Goal: Transaction & Acquisition: Book appointment/travel/reservation

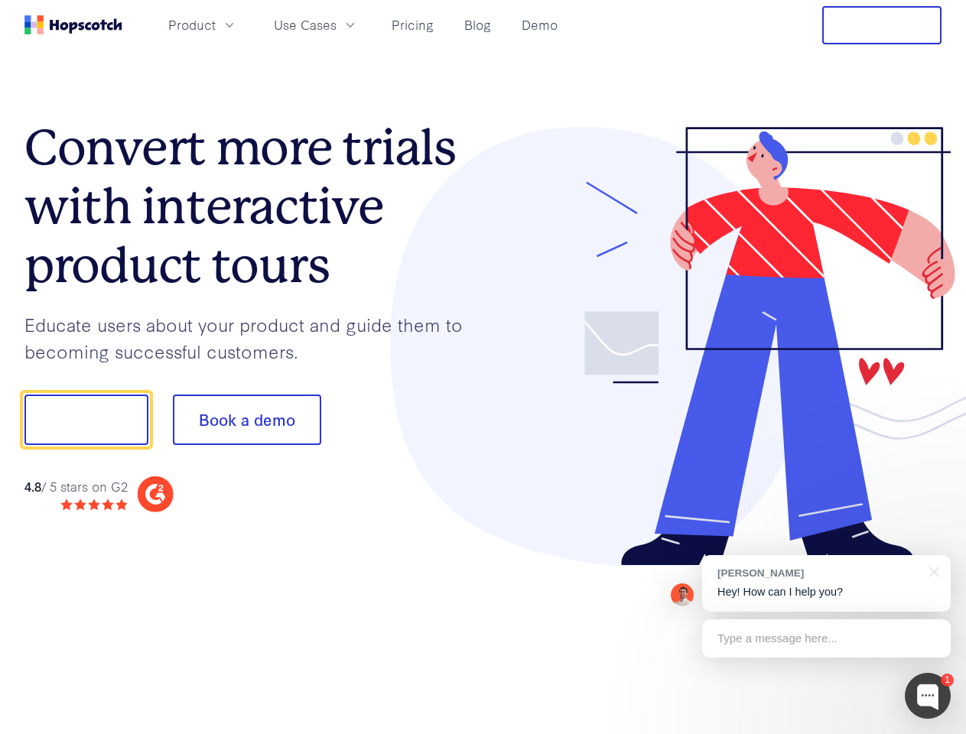
click at [483, 367] on div at bounding box center [712, 347] width 459 height 440
click at [216, 24] on span "Product" at bounding box center [191, 24] width 47 height 19
click at [337, 24] on span "Use Cases" at bounding box center [305, 24] width 63 height 19
click at [86, 420] on button "Show me!" at bounding box center [86, 420] width 124 height 50
click at [246, 420] on button "Book a demo" at bounding box center [247, 420] width 148 height 50
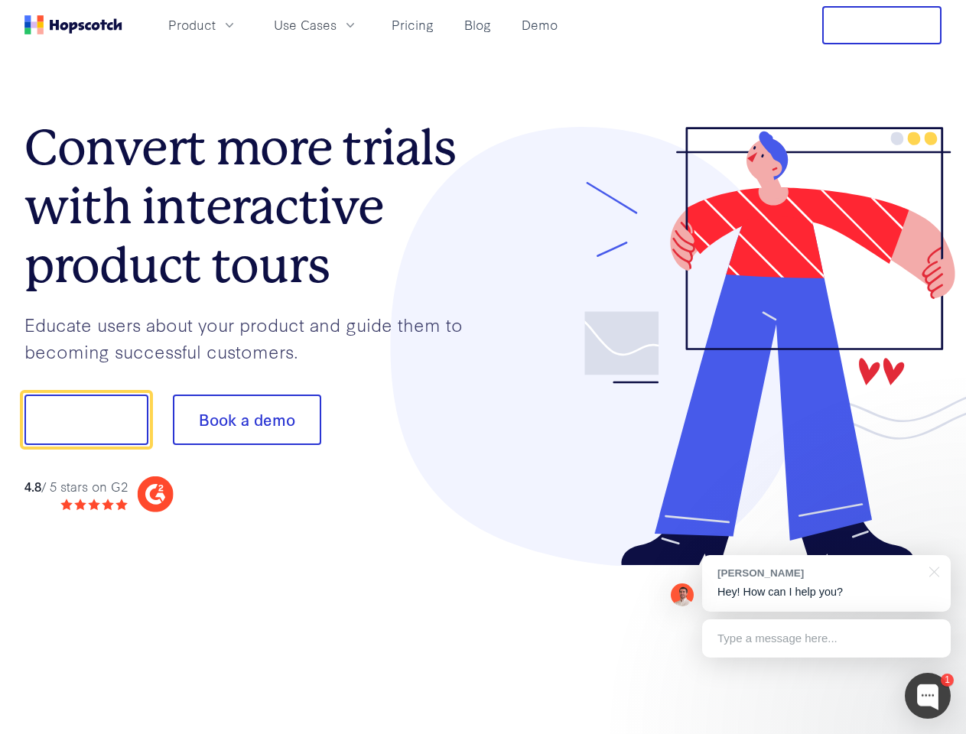
click at [928, 696] on div at bounding box center [928, 696] width 46 height 46
click at [826, 584] on div "[PERSON_NAME] Hey! How can I help you?" at bounding box center [826, 583] width 249 height 57
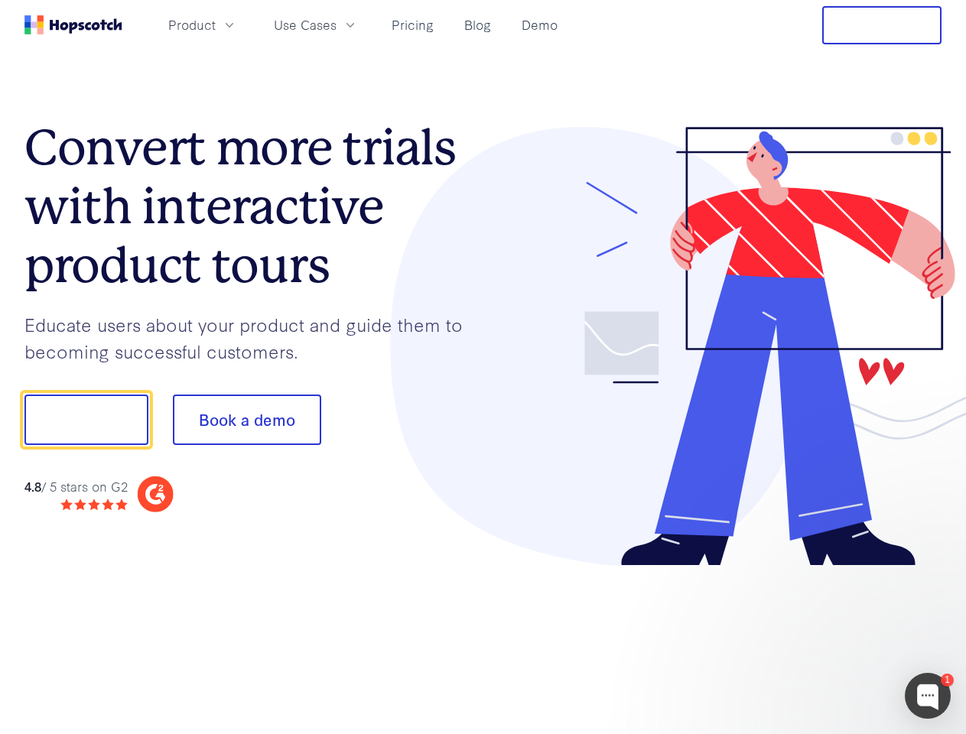
click at [932, 571] on div at bounding box center [807, 418] width 287 height 510
click at [826, 639] on div at bounding box center [807, 520] width 287 height 305
